Goal: Transaction & Acquisition: Purchase product/service

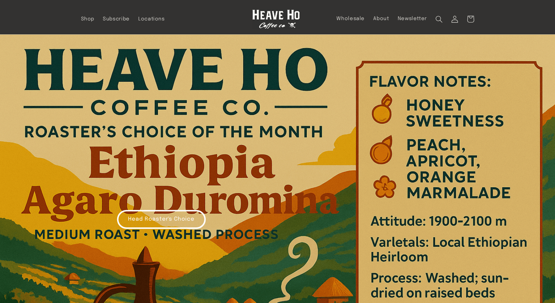
click at [137, 213] on link "Head Roaster's Choice" at bounding box center [161, 219] width 88 height 18
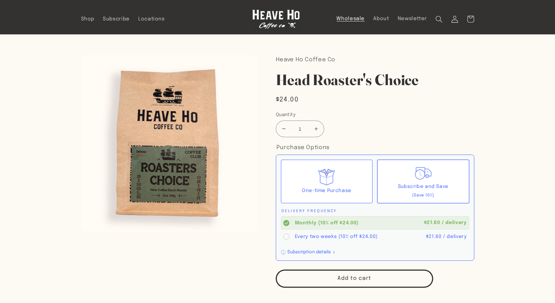
click at [364, 18] on span "Wholesale" at bounding box center [350, 19] width 28 height 6
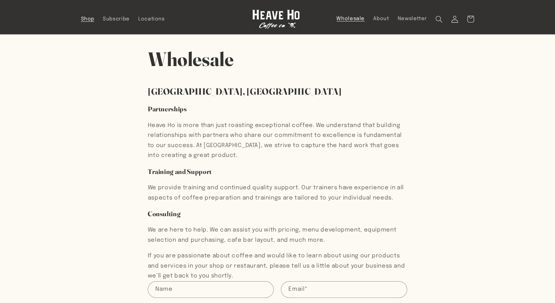
click at [81, 18] on span "Shop" at bounding box center [88, 19] width 14 height 6
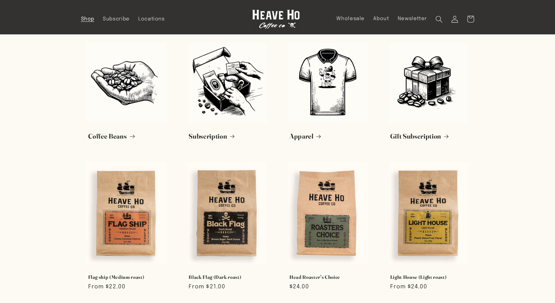
click at [93, 141] on link "Coffee Beans" at bounding box center [126, 136] width 77 height 9
